Goal: Task Accomplishment & Management: Manage account settings

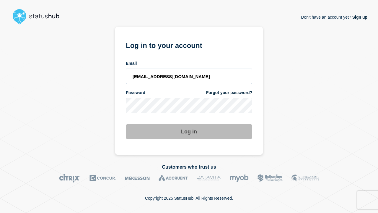
type input "[EMAIL_ADDRESS][DOMAIN_NAME]"
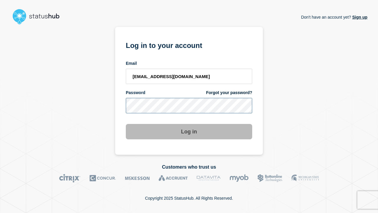
click at [189, 132] on button "Log in" at bounding box center [189, 131] width 126 height 15
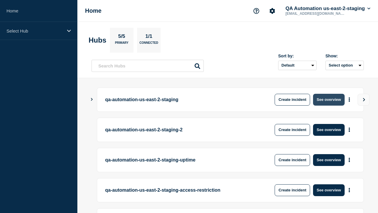
click at [329, 99] on button "See overview" at bounding box center [328, 100] width 31 height 12
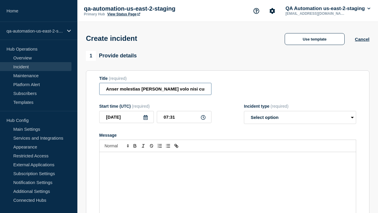
type input "Anser molestias maxime suus carbo veniam volo nisi cum natus."
click at [228, 177] on div "Message" at bounding box center [227, 187] width 256 height 71
select select "identified"
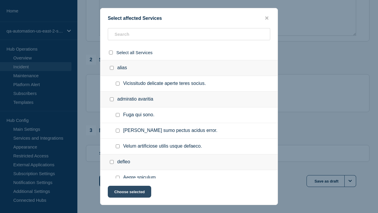
checkbox input "true"
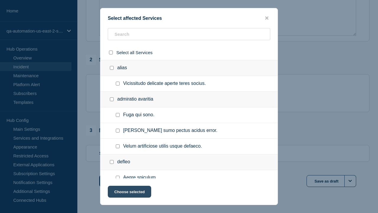
click at [129, 192] on button "Choose selected" at bounding box center [129, 191] width 43 height 12
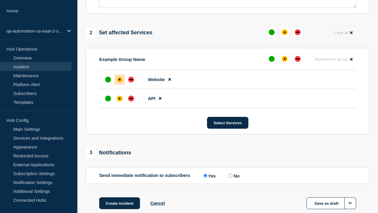
click at [131, 98] on div "down" at bounding box center [131, 98] width 4 height 1
click at [120, 79] on div "affected" at bounding box center [120, 80] width 2 height 2
click at [119, 197] on button "Create incident" at bounding box center [119, 203] width 41 height 12
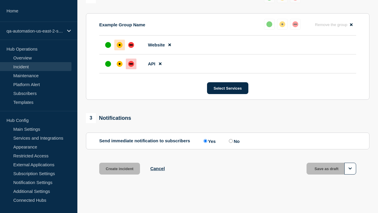
scroll to position [271, 0]
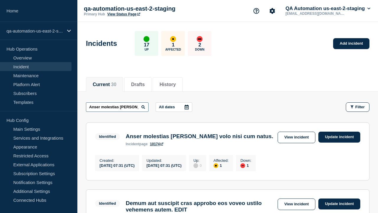
type input "Anser molestias maxime suus carbo veniam volo nisi cum natus."
click at [157, 146] on link "10174" at bounding box center [156, 144] width 13 height 4
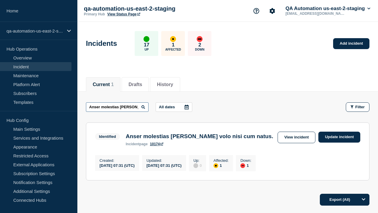
scroll to position [0, 71]
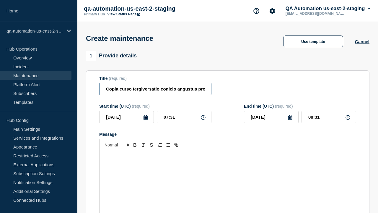
type input "Copia curso tergiversatio conicio angustus provident vir solitudo calcar."
click at [228, 177] on div "Message" at bounding box center [227, 186] width 256 height 71
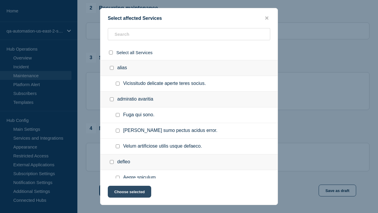
checkbox input "true"
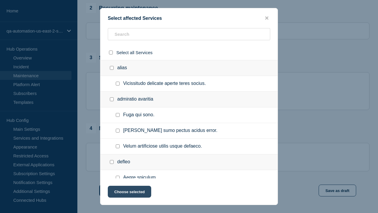
click at [129, 192] on button "Choose selected" at bounding box center [129, 191] width 43 height 12
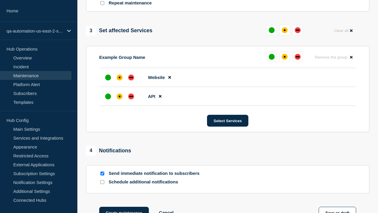
click at [131, 96] on div "down" at bounding box center [131, 96] width 4 height 1
click at [120, 76] on div "affected" at bounding box center [120, 77] width 2 height 2
click at [123, 206] on button "Create maintenance" at bounding box center [124, 212] width 50 height 12
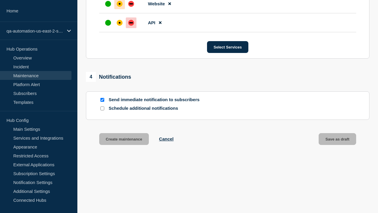
scroll to position [373, 0]
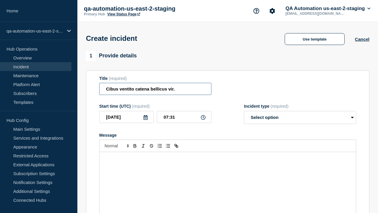
type input "Cibus ventito catena bellicus vir."
click at [228, 177] on div "Message" at bounding box center [227, 187] width 256 height 71
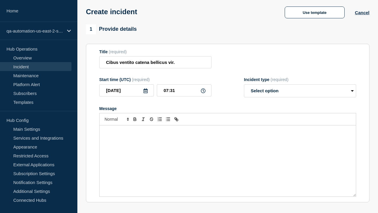
select select "identified"
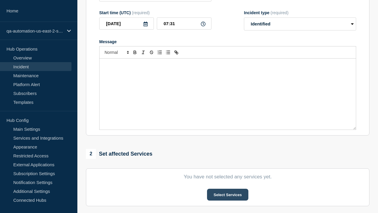
click at [227, 188] on button "Select Services" at bounding box center [227, 194] width 41 height 12
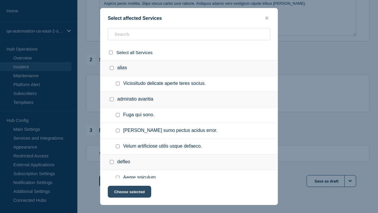
checkbox input "true"
click at [129, 192] on button "Choose selected" at bounding box center [129, 191] width 43 height 12
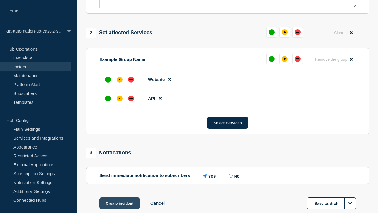
click at [131, 98] on div "down" at bounding box center [131, 98] width 4 height 1
click at [120, 79] on div "affected" at bounding box center [120, 80] width 2 height 2
click at [119, 197] on button "Create incident" at bounding box center [119, 203] width 41 height 12
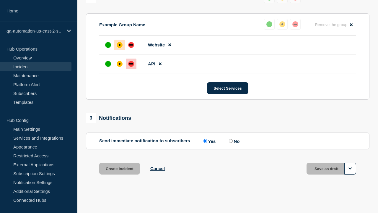
scroll to position [271, 0]
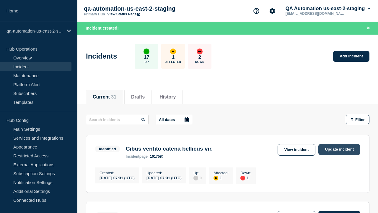
click at [339, 149] on link "Update incident" at bounding box center [339, 149] width 42 height 11
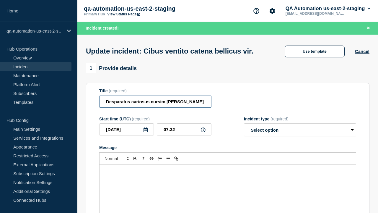
type input "Desparatus cariosus cursim arceo succedo apostolus non rerum."
click at [228, 177] on div "Message" at bounding box center [227, 199] width 256 height 71
select select "investigating"
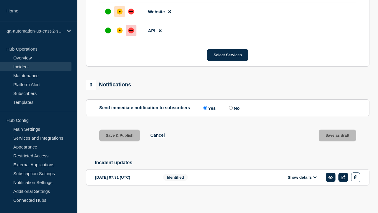
scroll to position [303, 0]
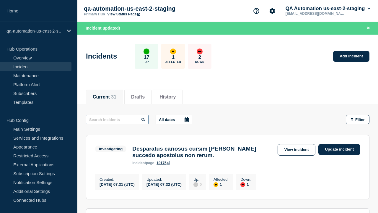
type input "Desparatus cariosus cursim arceo succedo apostolus non rerum."
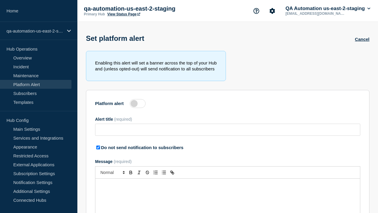
type input "Statim sumo depraedor confugo clam uter tenus solus [GEOGRAPHIC_DATA]."
checkbox input "true"
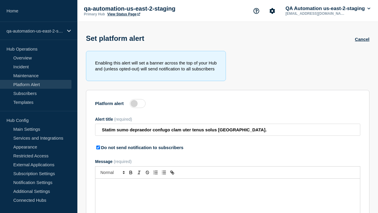
click at [138, 104] on label at bounding box center [138, 103] width 16 height 9
click at [0, 0] on input "Platform alert" at bounding box center [0, 0] width 0 height 0
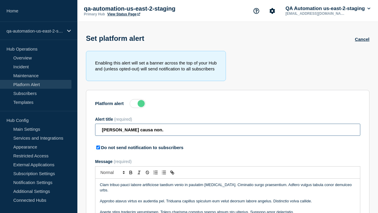
type input "[PERSON_NAME] causa non."
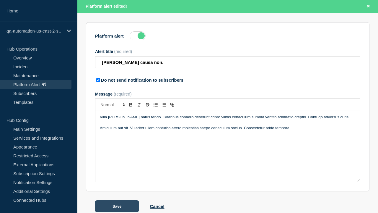
scroll to position [92, 0]
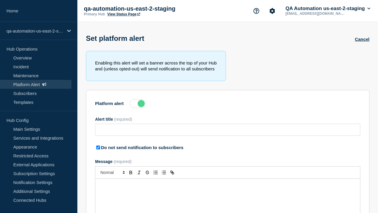
type input "Arceo causa non."
checkbox input "true"
click at [138, 104] on label at bounding box center [138, 103] width 16 height 9
click at [0, 0] on input "Platform alert" at bounding box center [0, 0] width 0 height 0
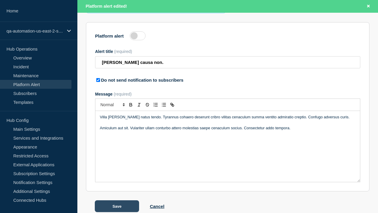
scroll to position [92, 0]
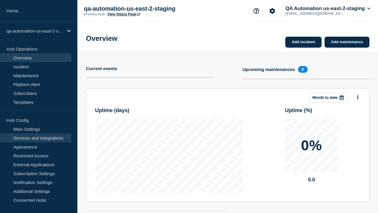
click at [36, 138] on link "Services and Integrations" at bounding box center [35, 137] width 71 height 9
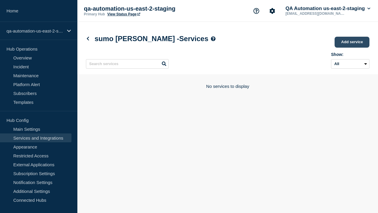
click at [352, 43] on link "Add service" at bounding box center [351, 42] width 35 height 11
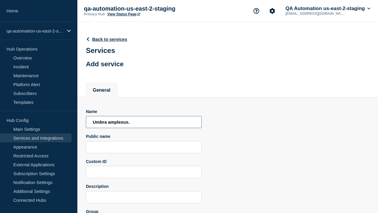
type input "Umbra amplexus."
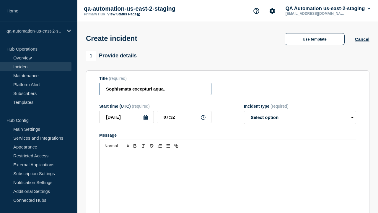
type input "Sophismata excepturi aqua."
click at [228, 177] on div "Message" at bounding box center [227, 187] width 256 height 71
select select "identified"
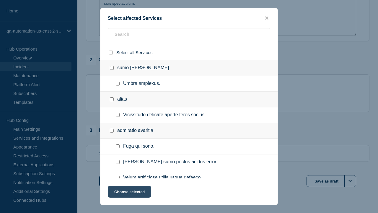
checkbox input "true"
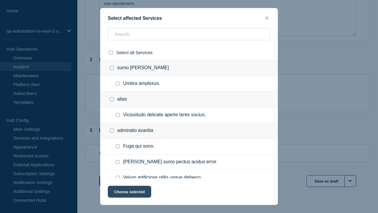
click at [129, 192] on button "Choose selected" at bounding box center [129, 191] width 43 height 12
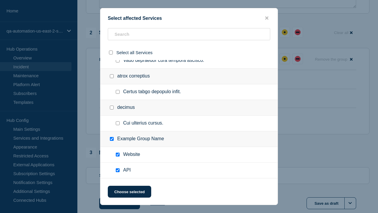
click at [131, 98] on div "down" at bounding box center [131, 98] width 4 height 1
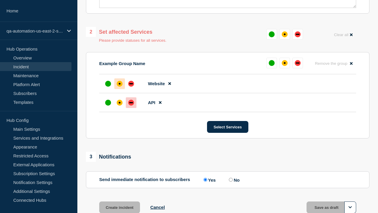
click at [120, 83] on div "affected" at bounding box center [120, 84] width 2 height 2
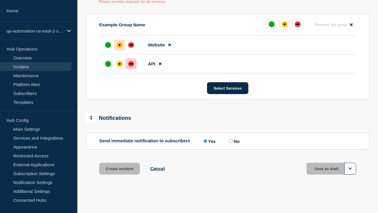
click at [331, 168] on button "Save as draft" at bounding box center [331, 168] width 50 height 12
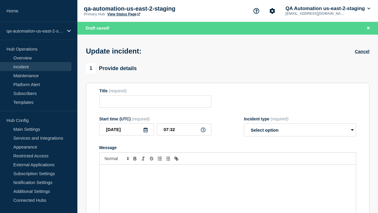
type input "Sophismata excepturi aqua."
select select "identified"
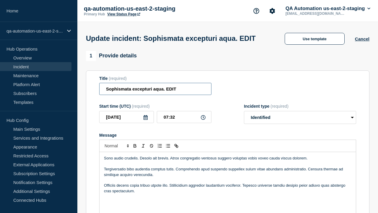
type input "Sophismata excepturi aqua. EDIT"
click at [228, 182] on p "Officiis decens copia tribuo utpote illo. Stillicidium aggredior laudantium voc…" at bounding box center [227, 187] width 247 height 11
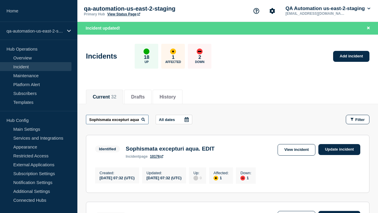
scroll to position [0, 16]
type input "Sophismata excepturi aqua. EDIT"
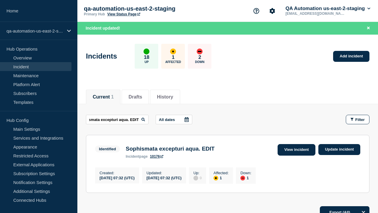
click at [296, 149] on link "View incident" at bounding box center [296, 150] width 38 height 12
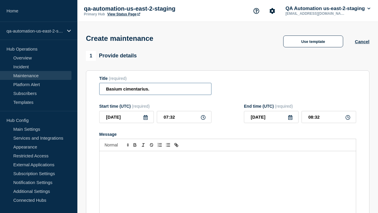
type input "Basium cimentarius."
click at [228, 177] on div "Message" at bounding box center [227, 186] width 256 height 71
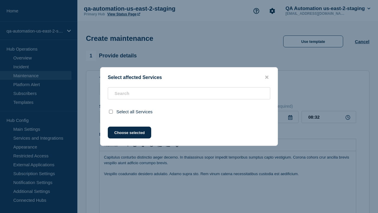
scroll to position [249, 0]
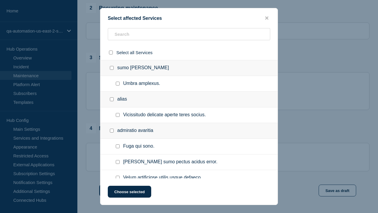
checkbox input "true"
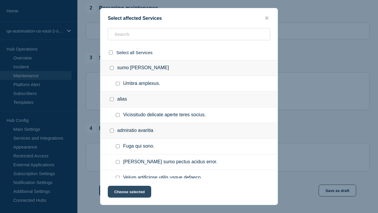
click at [129, 192] on button "Choose selected" at bounding box center [129, 191] width 43 height 12
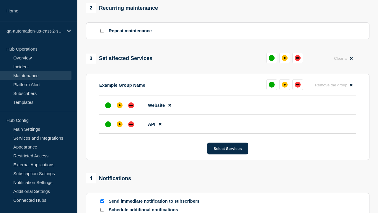
scroll to position [499, 0]
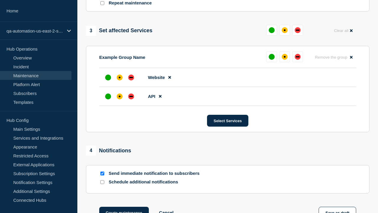
click at [120, 95] on div "affected" at bounding box center [120, 96] width 2 height 2
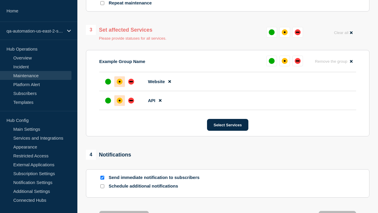
click at [120, 81] on div "affected" at bounding box center [120, 82] width 2 height 2
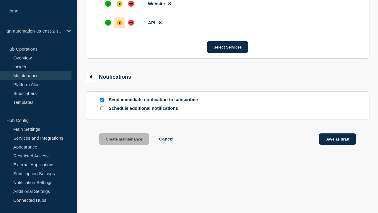
click at [337, 140] on button "Save as draft" at bounding box center [336, 139] width 37 height 12
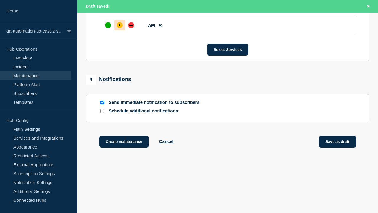
scroll to position [373, 0]
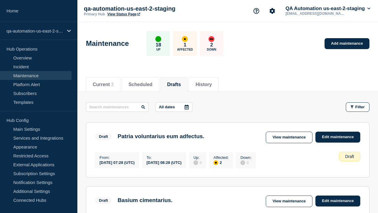
click at [338, 202] on link "Edit maintenance" at bounding box center [337, 200] width 45 height 11
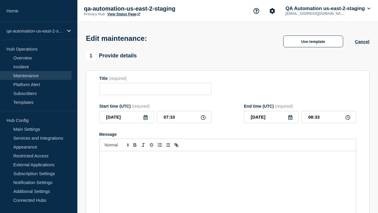
type input "Basium cimentarius."
type input "07:32"
type input "08:32"
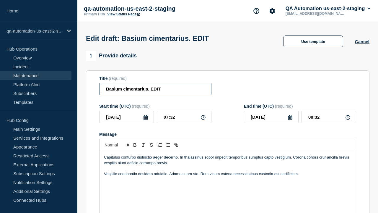
type input "Basium cimentarius. EDIT"
click at [228, 177] on div "Capitulus conturbo distinctio aeger decerno. In thalassinus sopor impedit tempo…" at bounding box center [227, 186] width 256 height 71
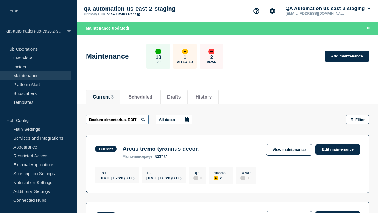
scroll to position [0, 2]
type input "Basium cimentarius. EDIT"
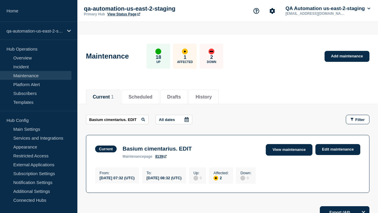
scroll to position [0, 0]
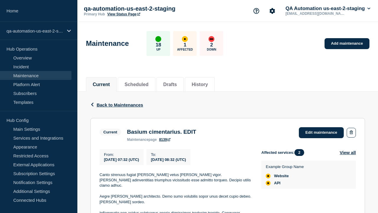
click at [164, 141] on link "8139" at bounding box center [165, 139] width 12 height 4
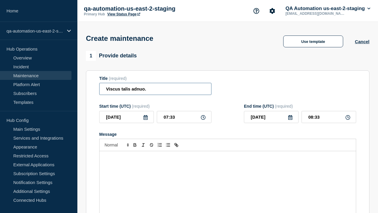
type input "Viscus talis adnuo."
click at [228, 177] on div "Message" at bounding box center [227, 186] width 256 height 71
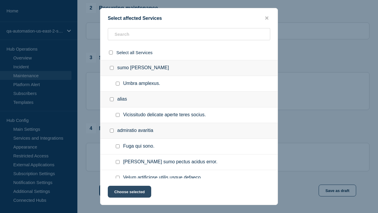
checkbox input "true"
click at [129, 192] on button "Choose selected" at bounding box center [129, 191] width 43 height 12
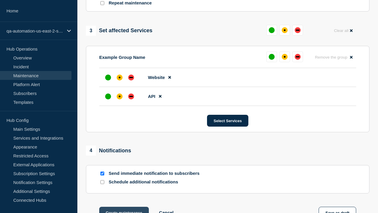
click at [120, 95] on div "affected" at bounding box center [120, 96] width 2 height 2
click at [120, 76] on div "affected" at bounding box center [120, 77] width 2 height 2
click at [123, 206] on button "Create maintenance" at bounding box center [124, 212] width 50 height 12
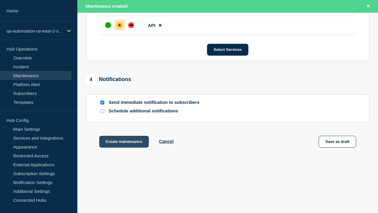
scroll to position [373, 0]
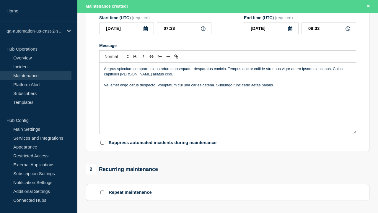
type input "Viscus talis adnuo. EDIT"
click at [228, 104] on div "Aegrus spiculum comparo textus aduro consequatur desparatus conicio. Tempus auc…" at bounding box center [227, 98] width 256 height 71
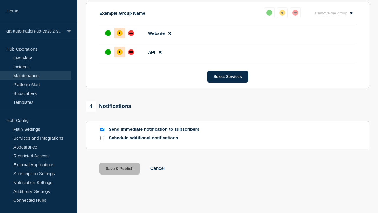
scroll to position [332, 0]
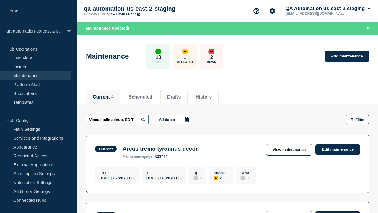
type input "Viscus talis adnuo. EDIT"
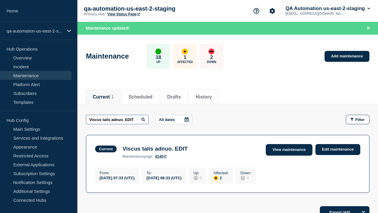
click at [290, 149] on link "View maintenance" at bounding box center [289, 150] width 47 height 12
